Goal: Transaction & Acquisition: Obtain resource

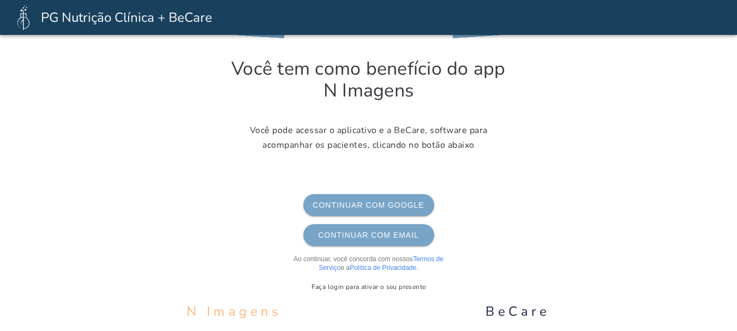
scroll to position [91, 0]
click at [367, 208] on span "Continuar com Google" at bounding box center [368, 205] width 113 height 9
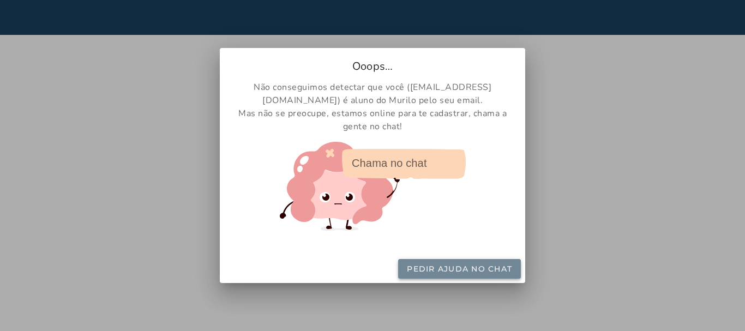
click at [0, 0] on slot "Pedir ajuda no chat" at bounding box center [0, 0] width 0 height 0
